Goal: Task Accomplishment & Management: Complete application form

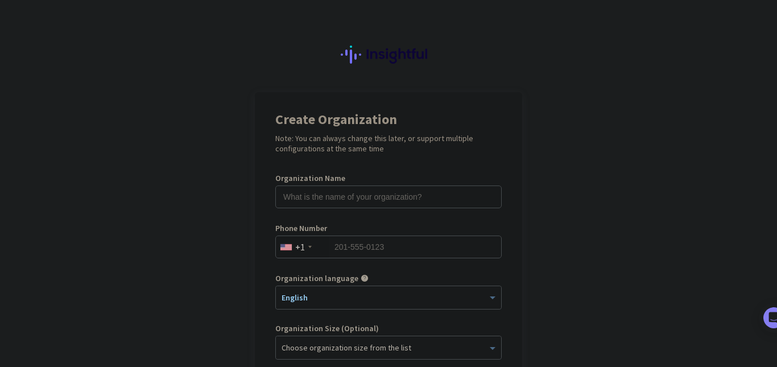
click at [600, 195] on app-onboarding-organization "Create Organization Note: You can always change this later, or support multiple…" at bounding box center [388, 338] width 777 height 493
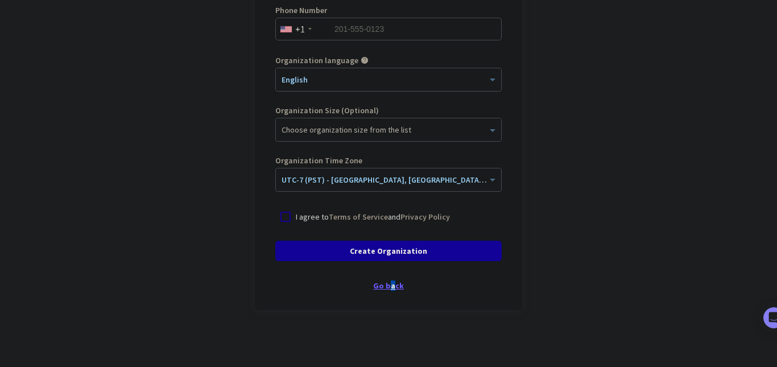
drag, startPoint x: 390, startPoint y: 275, endPoint x: 387, endPoint y: 284, distance: 9.4
click at [387, 284] on div "Create Organization Note: You can always change this later, or support multiple…" at bounding box center [388, 92] width 267 height 436
click at [387, 284] on div "Go back" at bounding box center [388, 286] width 226 height 8
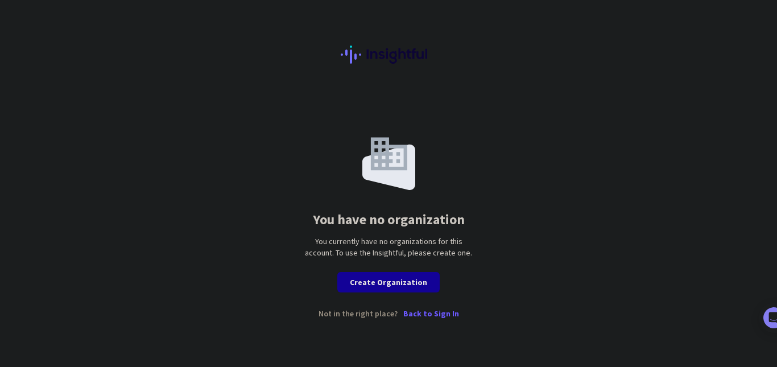
click at [434, 317] on p "Back to Sign In" at bounding box center [431, 313] width 56 height 8
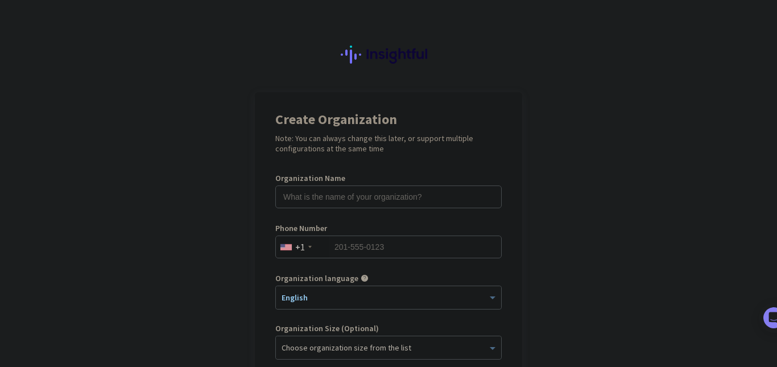
click at [536, 158] on app-onboarding-organization "Create Organization Note: You can always change this later, or support multiple…" at bounding box center [388, 338] width 777 height 493
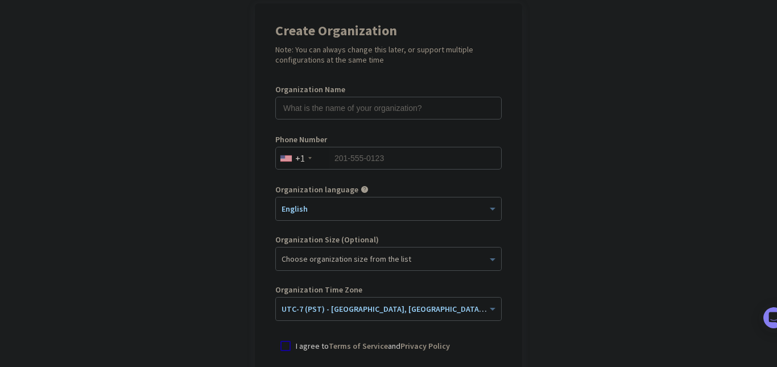
click at [536, 158] on app-onboarding-organization "Create Organization Note: You can always change this later, or support multiple…" at bounding box center [388, 249] width 777 height 493
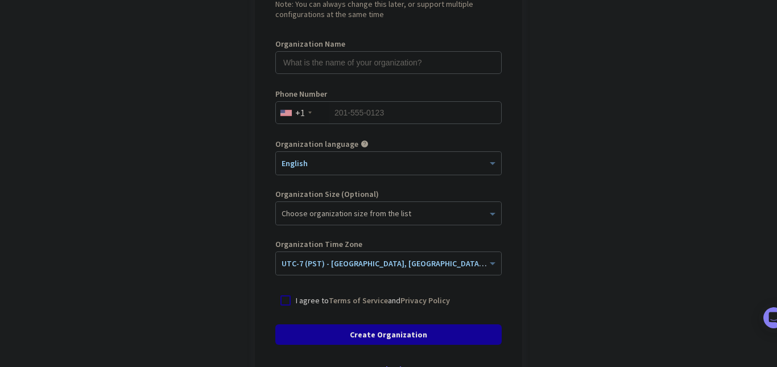
scroll to position [218, 0]
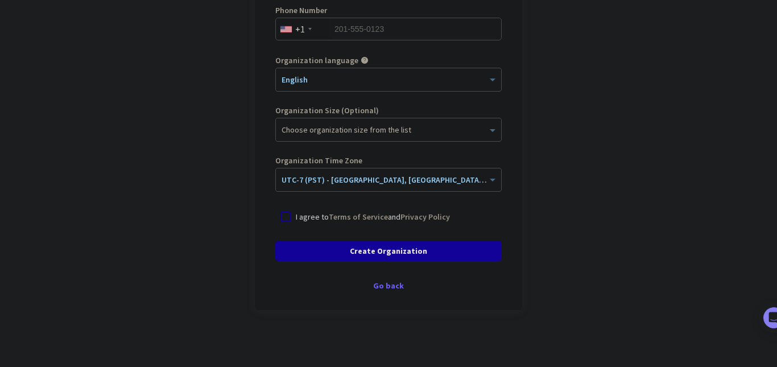
click at [379, 280] on div "Create Organization Note: You can always change this later, or support multiple…" at bounding box center [388, 92] width 267 height 436
click at [381, 291] on div "Create Organization Note: You can always change this later, or support multiple…" at bounding box center [388, 92] width 267 height 436
click at [382, 287] on div "Go back" at bounding box center [388, 286] width 226 height 8
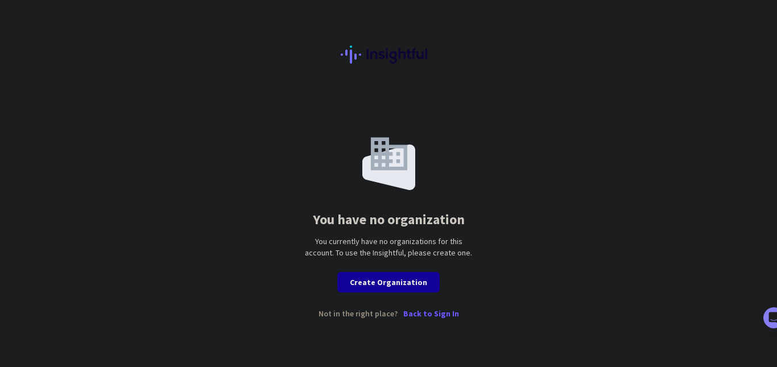
click at [432, 312] on p "Back to Sign In" at bounding box center [431, 313] width 56 height 8
